Goal: Complete application form

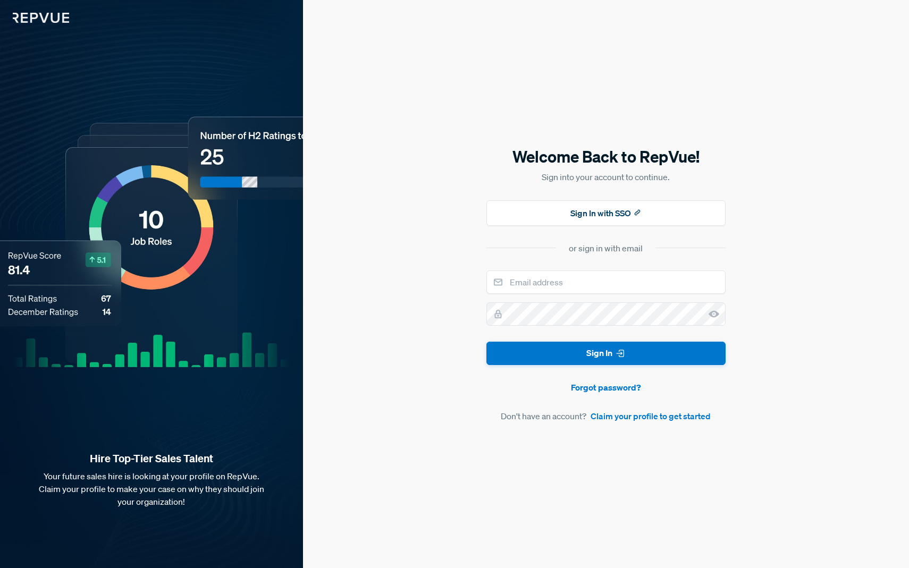
click at [691, 19] on div "Welcome Back to RepVue! Sign into your account to continue. Sign In with SSO or…" at bounding box center [606, 284] width 606 height 568
click at [675, 416] on link "Claim your profile to get started" at bounding box center [651, 416] width 120 height 13
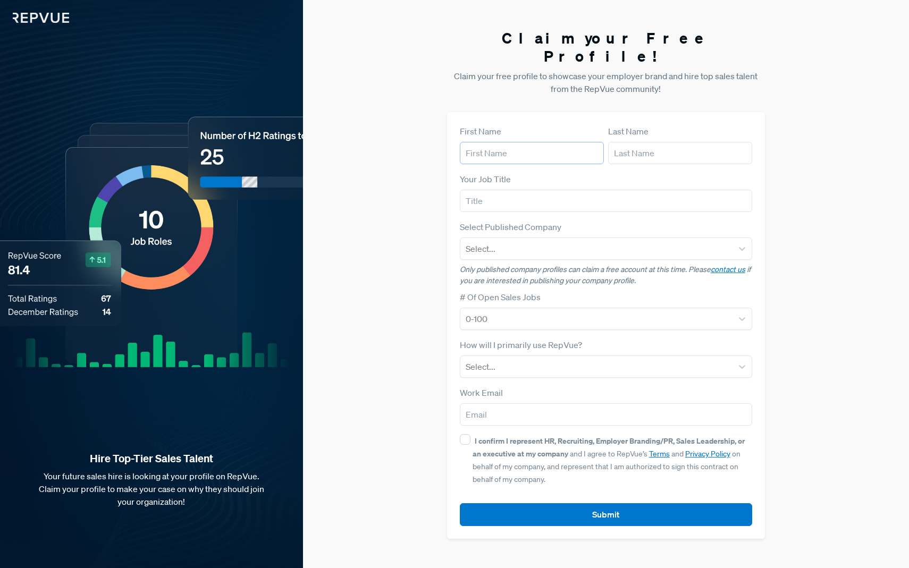
click at [539, 146] on input "text" at bounding box center [532, 153] width 144 height 22
type input "[PERSON_NAME]"
type input "No"
type input "[EMAIL_ADDRESS][DOMAIN_NAME]"
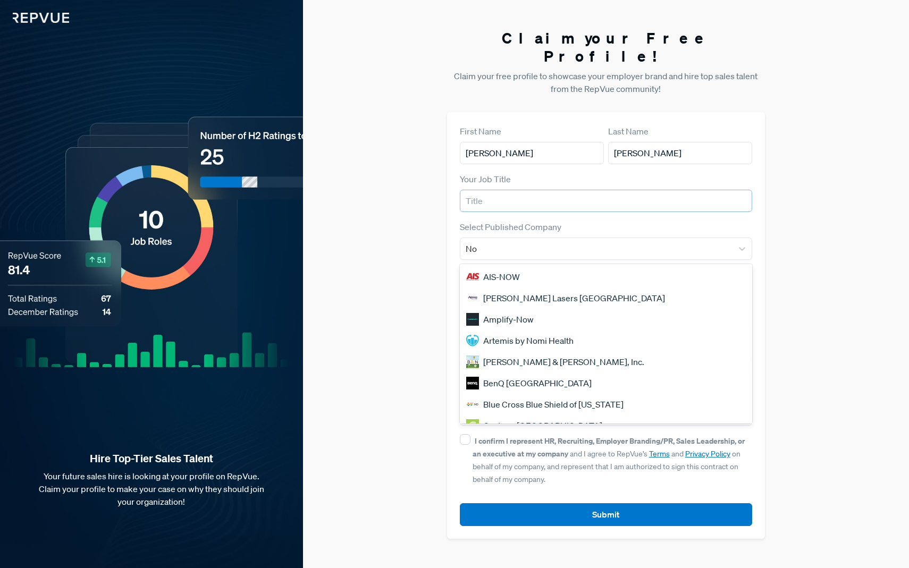
click at [519, 193] on input "text" at bounding box center [606, 201] width 293 height 22
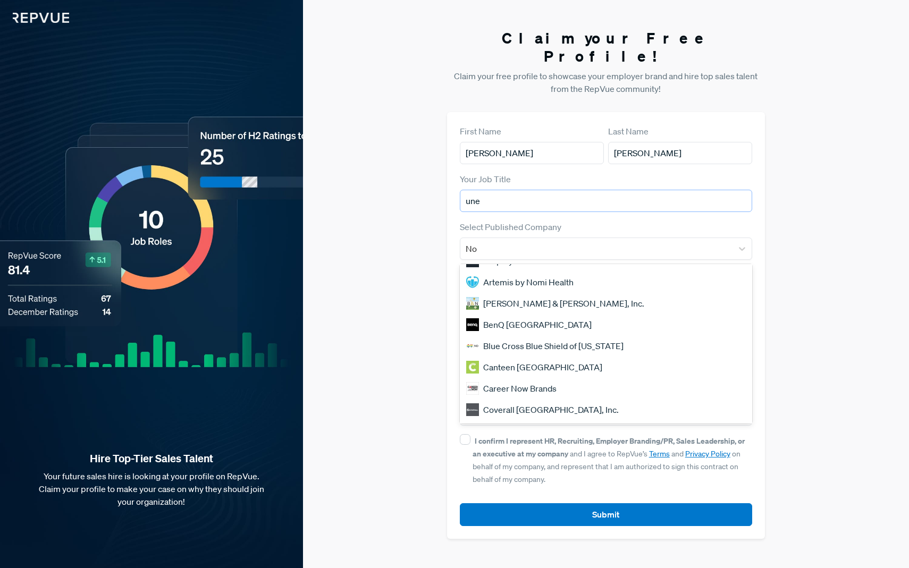
scroll to position [72, 0]
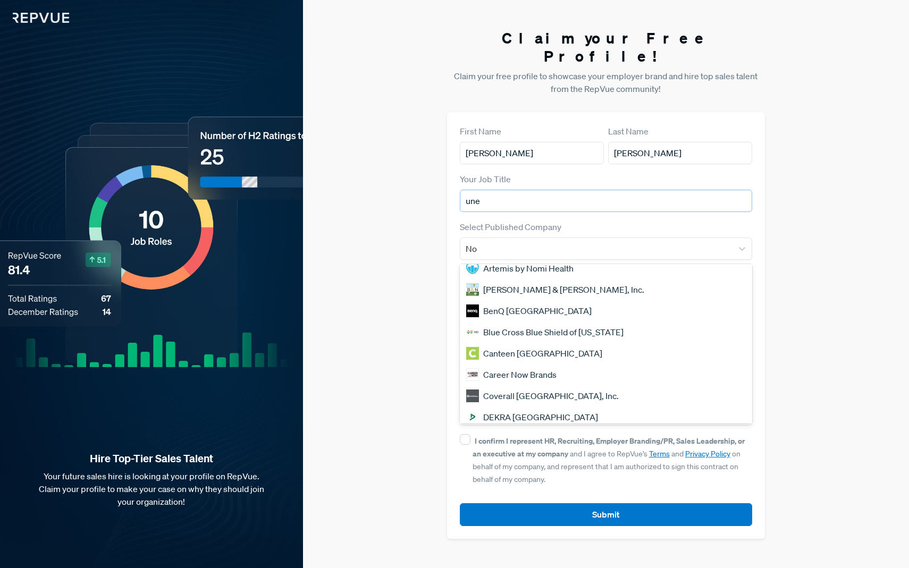
type input "une"
click at [538, 434] on div "I confirm I represent HR, Recruiting, Employer Branding/PR, Sales Leadership, o…" at bounding box center [613, 459] width 280 height 51
click at [470, 434] on input "I confirm I represent HR, Recruiting, Employer Branding/PR, Sales Leadership, o…" at bounding box center [465, 439] width 11 height 11
checkbox input "true"
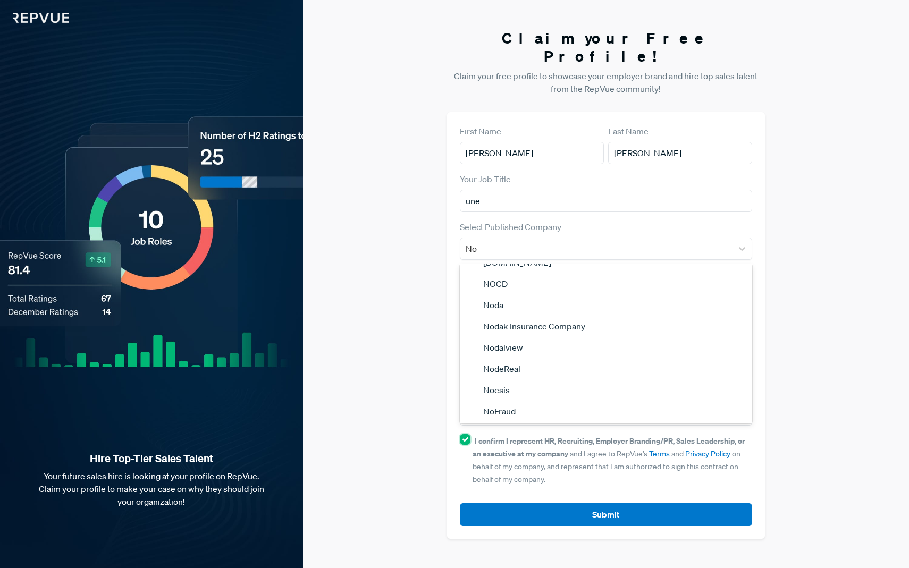
scroll to position [887, 0]
click at [512, 241] on div "No" at bounding box center [597, 248] width 262 height 15
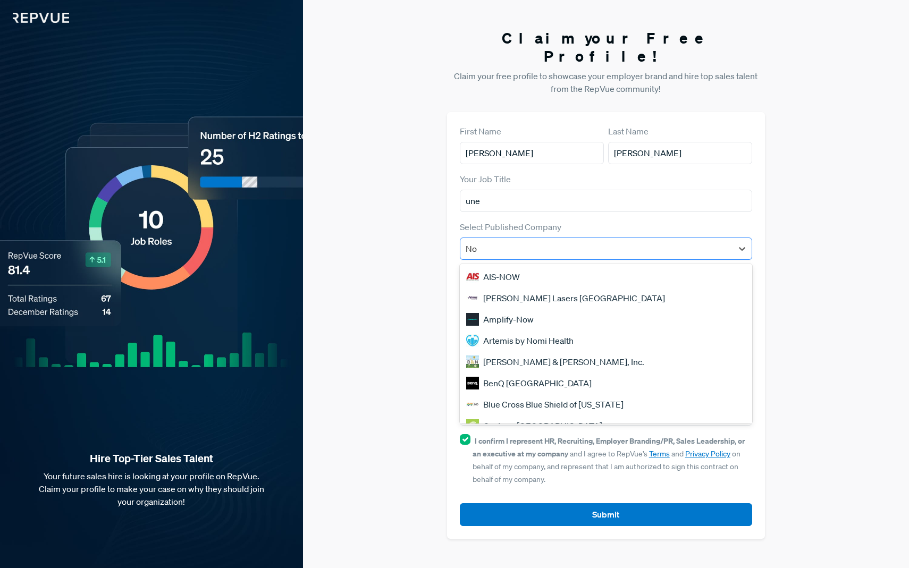
type input "N"
